Goal: Navigation & Orientation: Find specific page/section

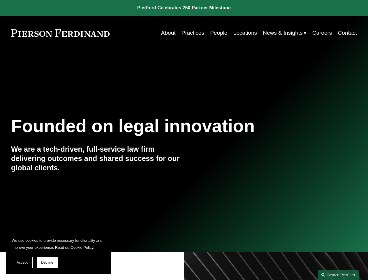
click at [22, 262] on span "Accept" at bounding box center [22, 262] width 11 height 4
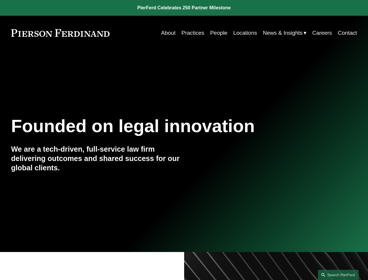
click at [338, 274] on link "Search this site" at bounding box center [338, 274] width 41 height 10
